Goal: Book appointment/travel/reservation

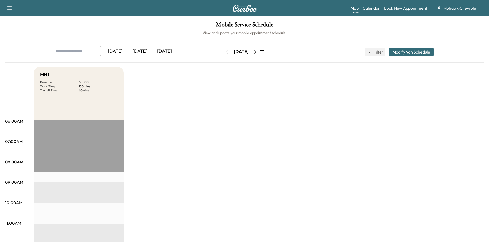
click at [264, 51] on icon "button" at bounding box center [262, 52] width 4 height 4
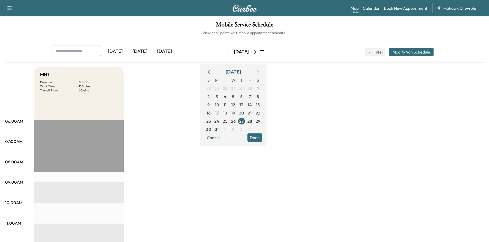
click at [260, 73] on icon "button" at bounding box center [257, 72] width 4 height 4
drag, startPoint x: 243, startPoint y: 71, endPoint x: 253, endPoint y: 70, distance: 10.4
click at [241, 71] on div "[DATE]" at bounding box center [232, 71] width 15 height 7
click at [264, 53] on icon "button" at bounding box center [262, 52] width 4 height 4
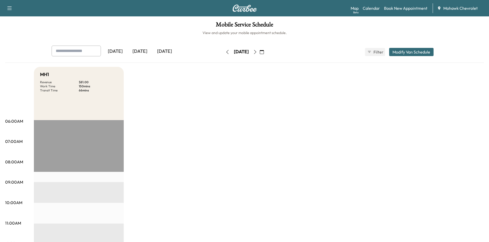
click at [264, 53] on icon "button" at bounding box center [262, 52] width 4 height 4
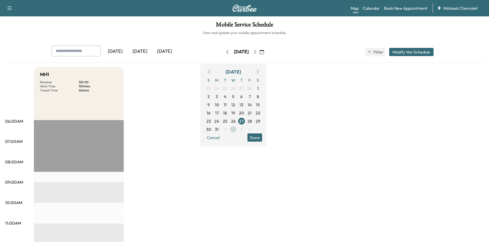
click at [234, 131] on span "2" at bounding box center [233, 129] width 2 height 6
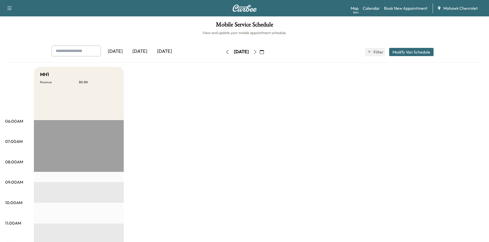
click at [264, 50] on icon "button" at bounding box center [262, 52] width 4 height 4
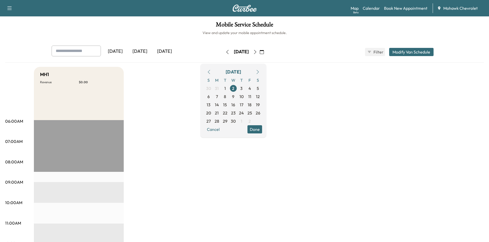
click at [260, 72] on icon "button" at bounding box center [257, 72] width 4 height 4
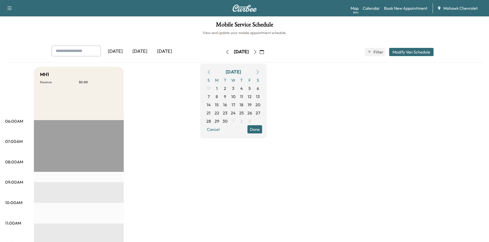
click at [260, 72] on icon "button" at bounding box center [257, 72] width 4 height 4
click at [237, 96] on span "8" at bounding box center [233, 97] width 8 height 8
